Goal: Task Accomplishment & Management: Use online tool/utility

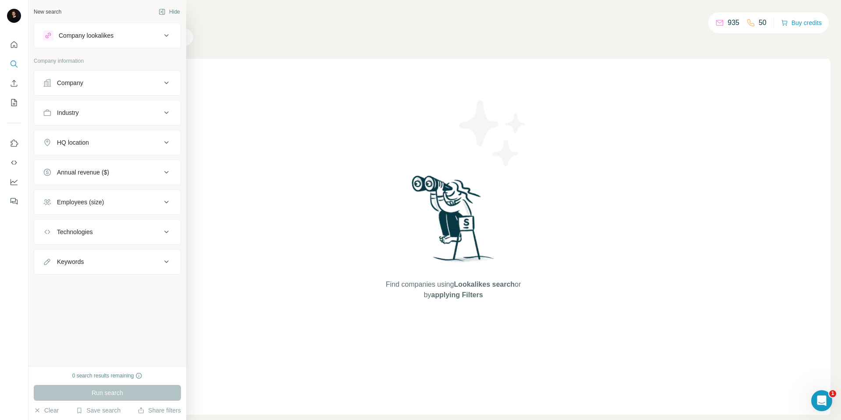
click at [78, 85] on div "Company" at bounding box center [70, 82] width 26 height 9
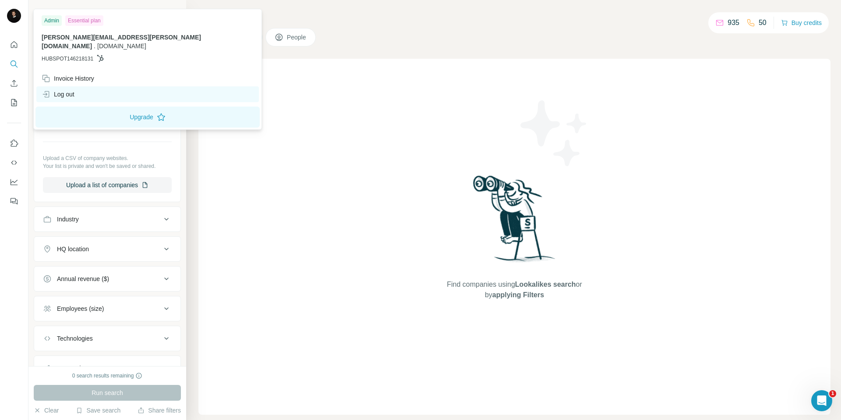
click at [64, 90] on div "Log out" at bounding box center [58, 94] width 33 height 9
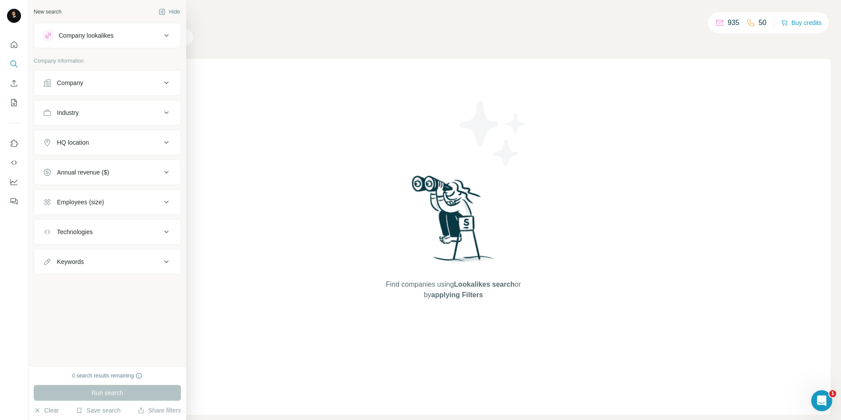
click at [75, 78] on div "Company" at bounding box center [70, 82] width 26 height 9
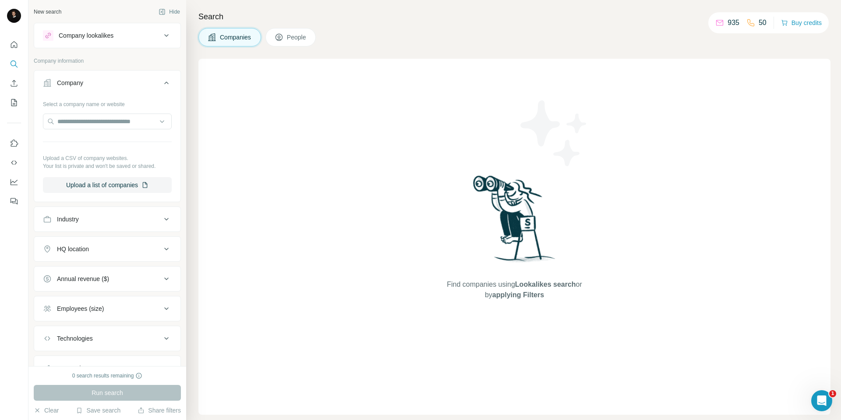
scroll to position [39, 0]
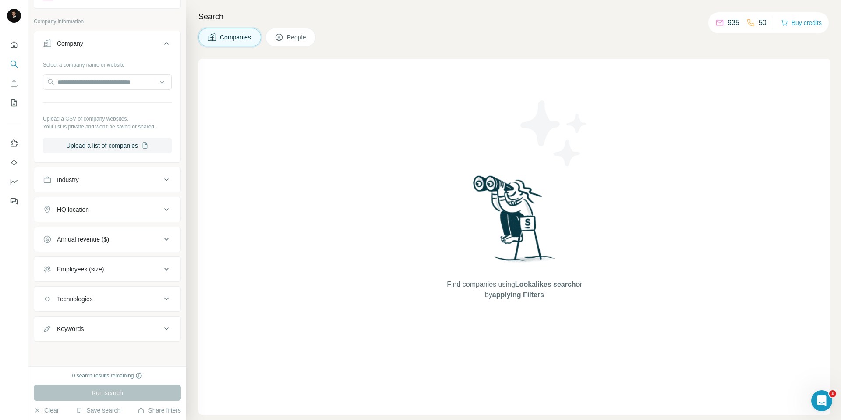
click at [100, 303] on div "Technologies" at bounding box center [102, 299] width 118 height 9
click at [82, 324] on input "text" at bounding box center [107, 321] width 129 height 16
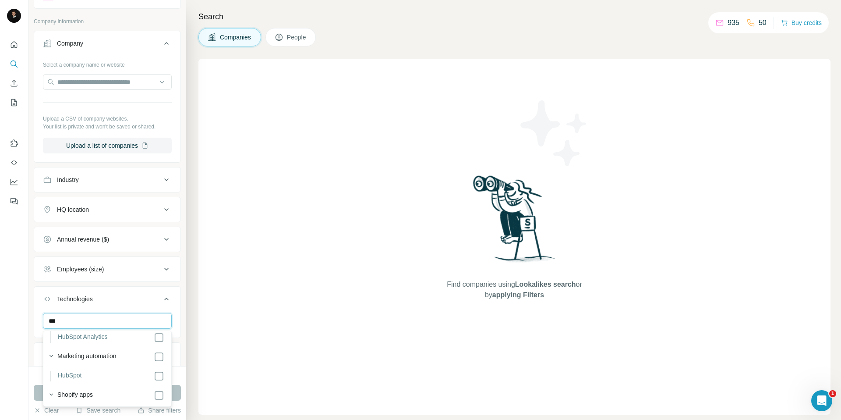
scroll to position [46, 0]
type input "***"
click at [14, 315] on div at bounding box center [14, 210] width 28 height 420
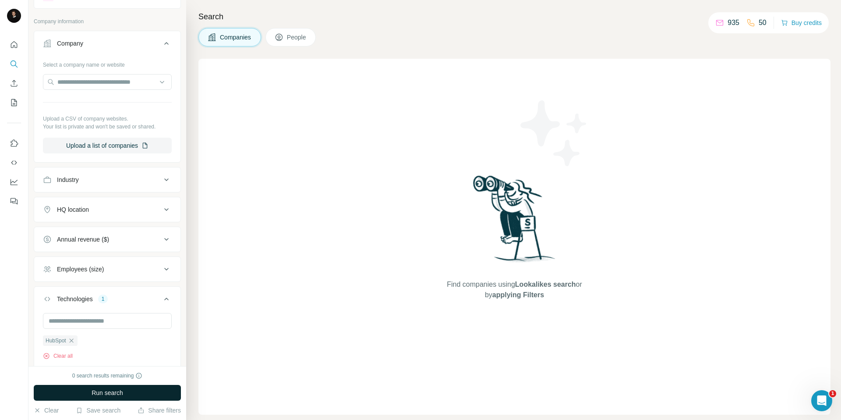
click at [85, 394] on button "Run search" at bounding box center [107, 393] width 147 height 16
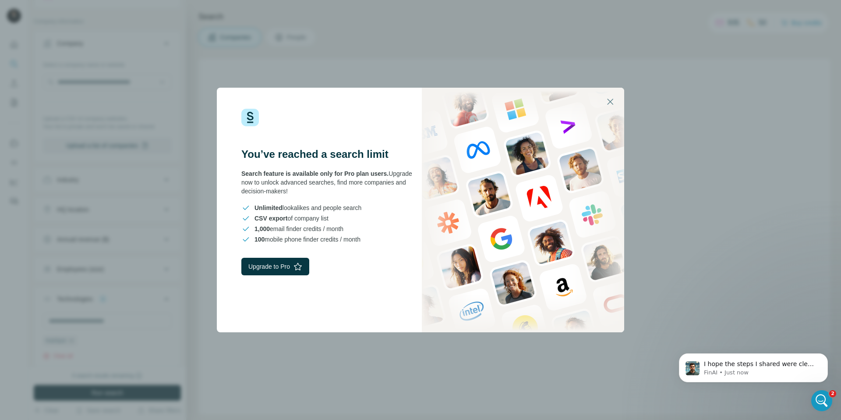
click at [85, 394] on div "You’ve reached a search limit Search feature is available only for Pro plan use…" at bounding box center [420, 210] width 841 height 420
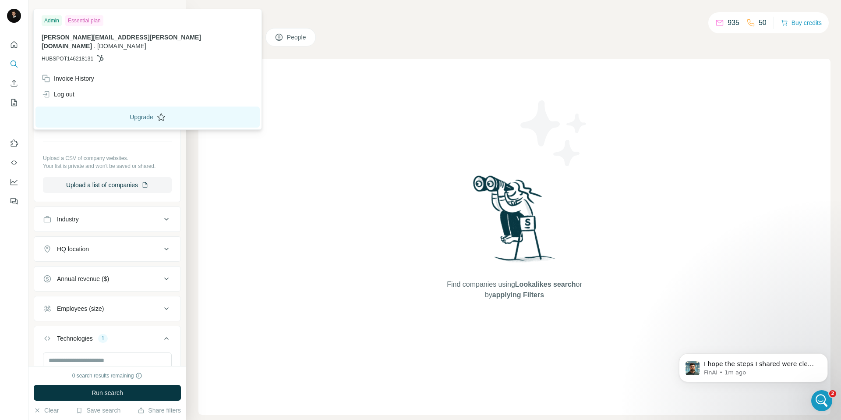
click at [83, 107] on button "Upgrade" at bounding box center [148, 117] width 224 height 21
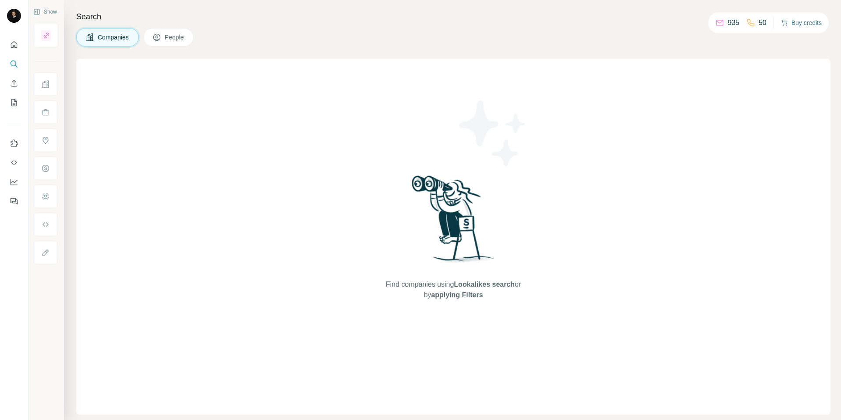
click at [802, 22] on button "Buy credits" at bounding box center [801, 23] width 41 height 12
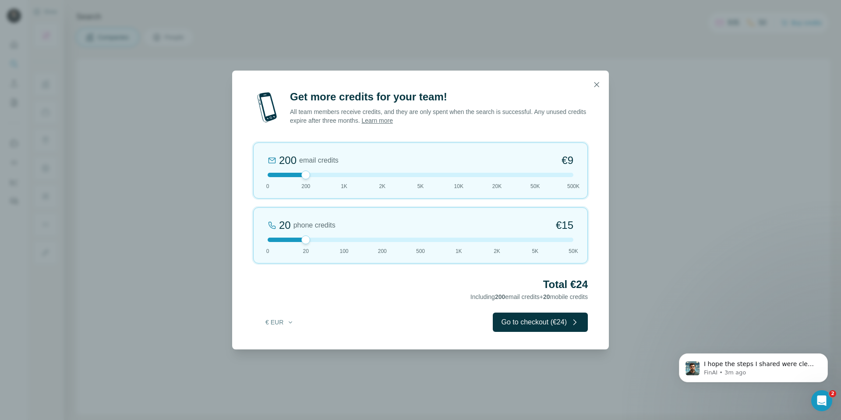
drag, startPoint x: 305, startPoint y: 241, endPoint x: 231, endPoint y: 241, distance: 74.5
click at [231, 241] on div "Get more credits for your team! All team members receive credits, and they are …" at bounding box center [420, 210] width 841 height 420
drag, startPoint x: 308, startPoint y: 176, endPoint x: 344, endPoint y: 176, distance: 35.9
click at [344, 176] on div at bounding box center [344, 174] width 9 height 9
click at [596, 85] on icon "button" at bounding box center [597, 84] width 5 height 5
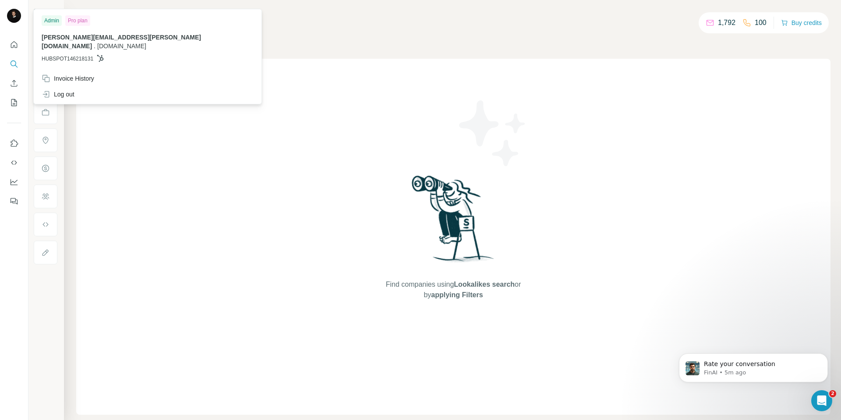
click at [153, 164] on div "Find companies using Lookalikes search or by applying Filters" at bounding box center [453, 237] width 755 height 356
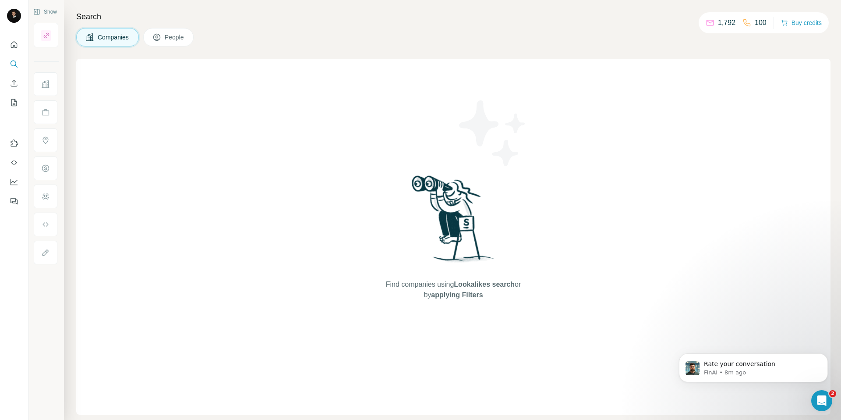
click html "Rate your conversation FinAI • 8m ago"
